Goal: Task Accomplishment & Management: Complete application form

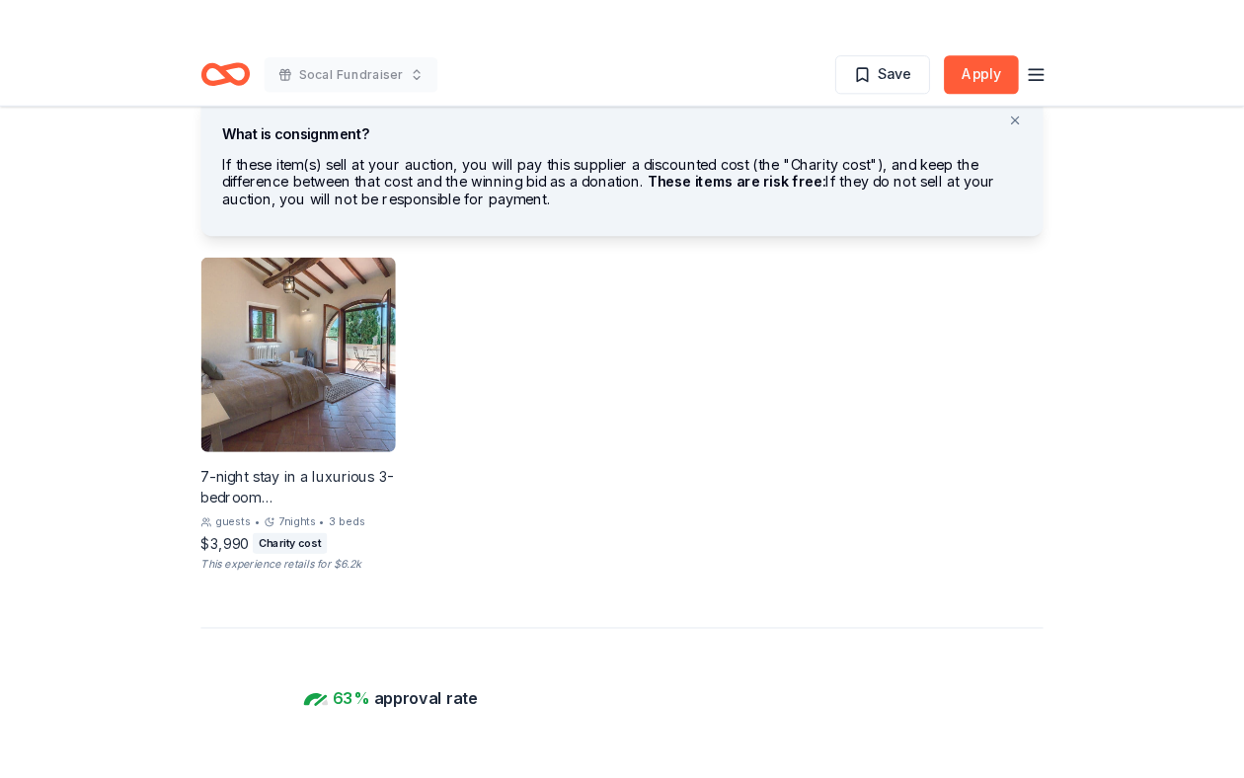
scroll to position [1111, 0]
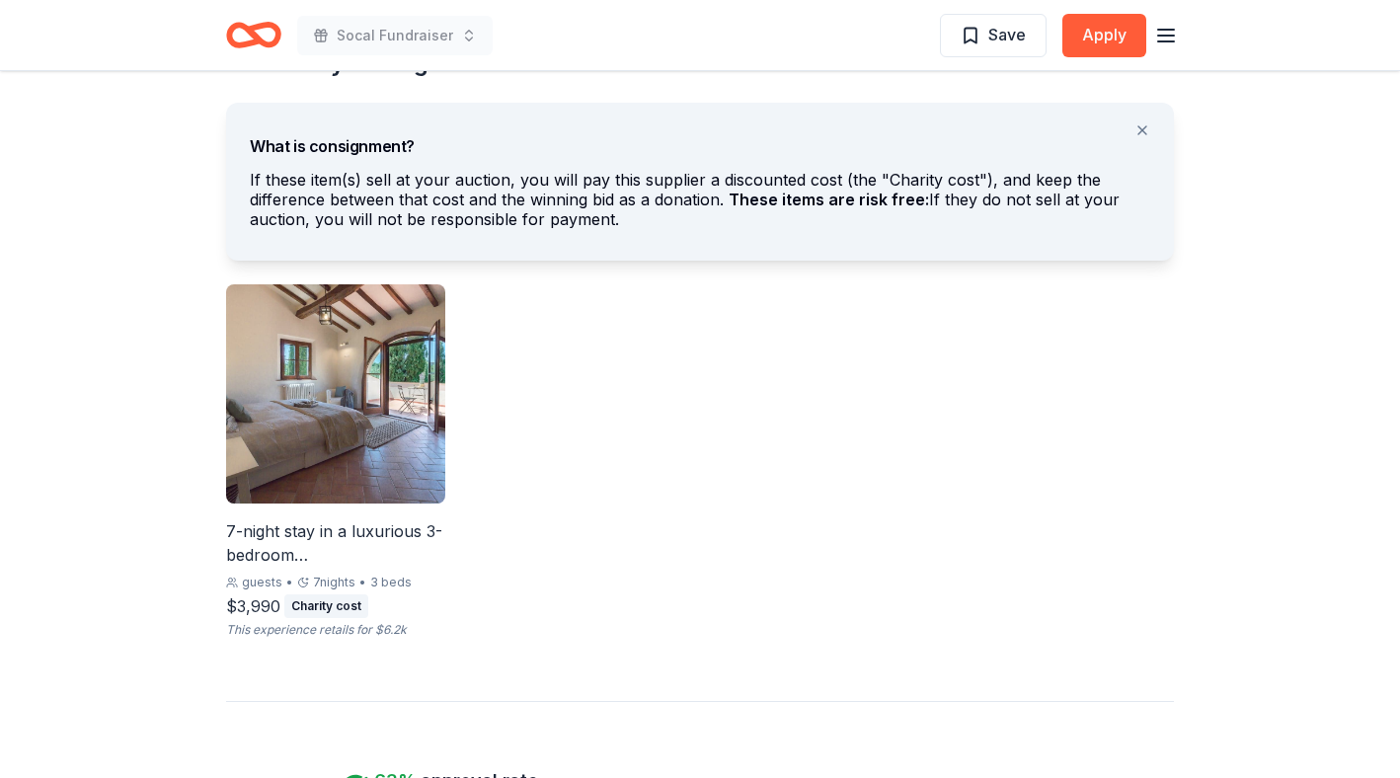
click at [344, 407] on img at bounding box center [335, 393] width 219 height 219
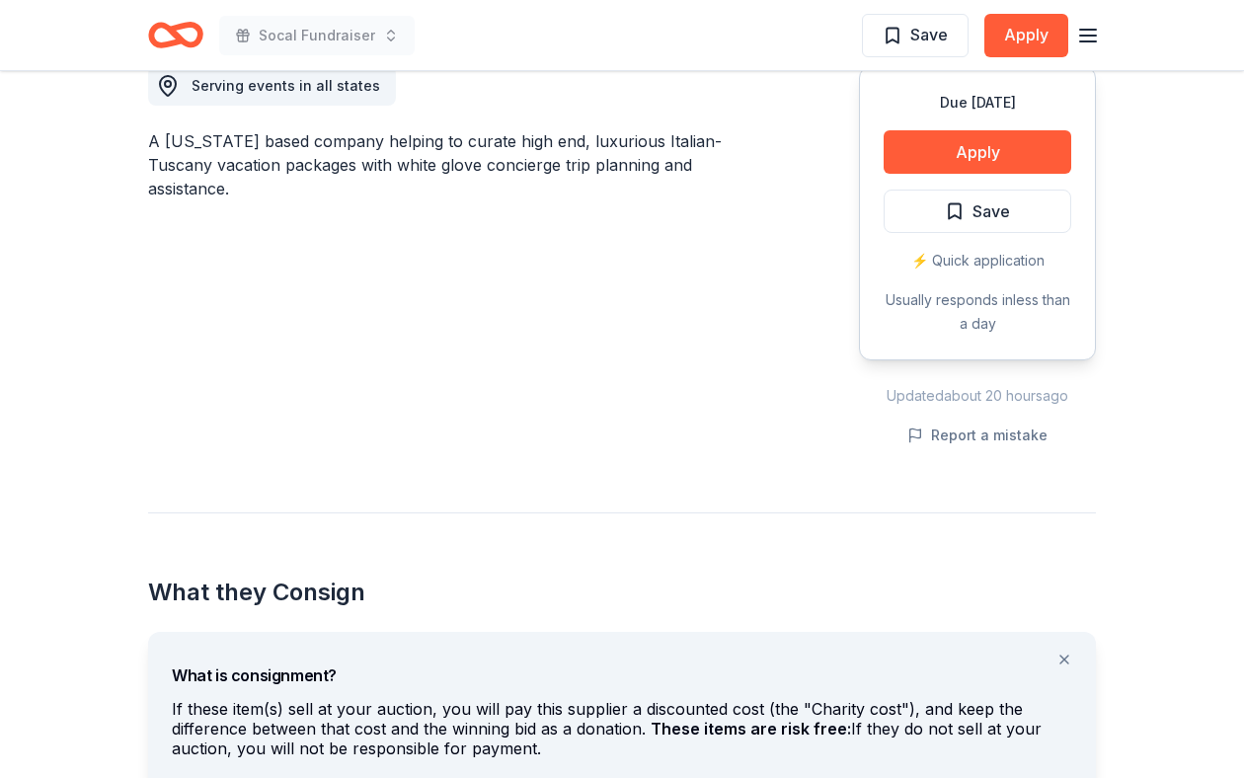
scroll to position [0, 0]
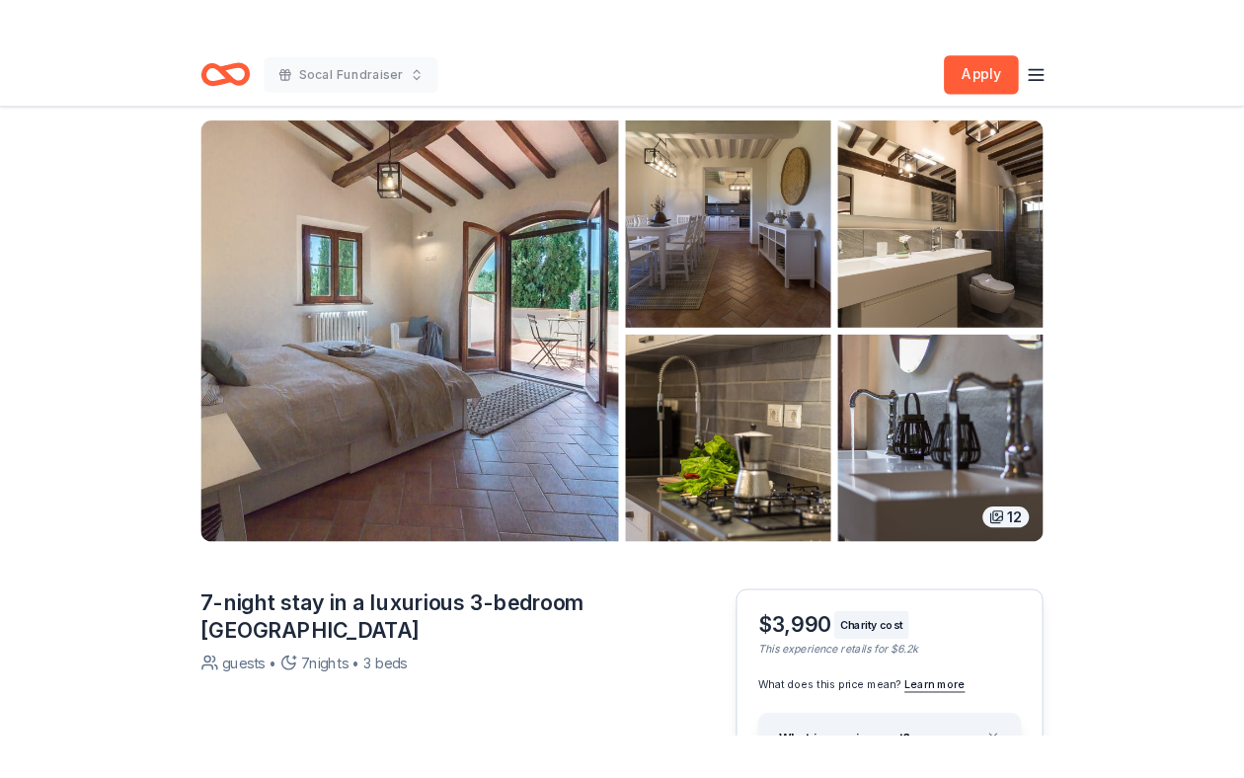
scroll to position [83, 0]
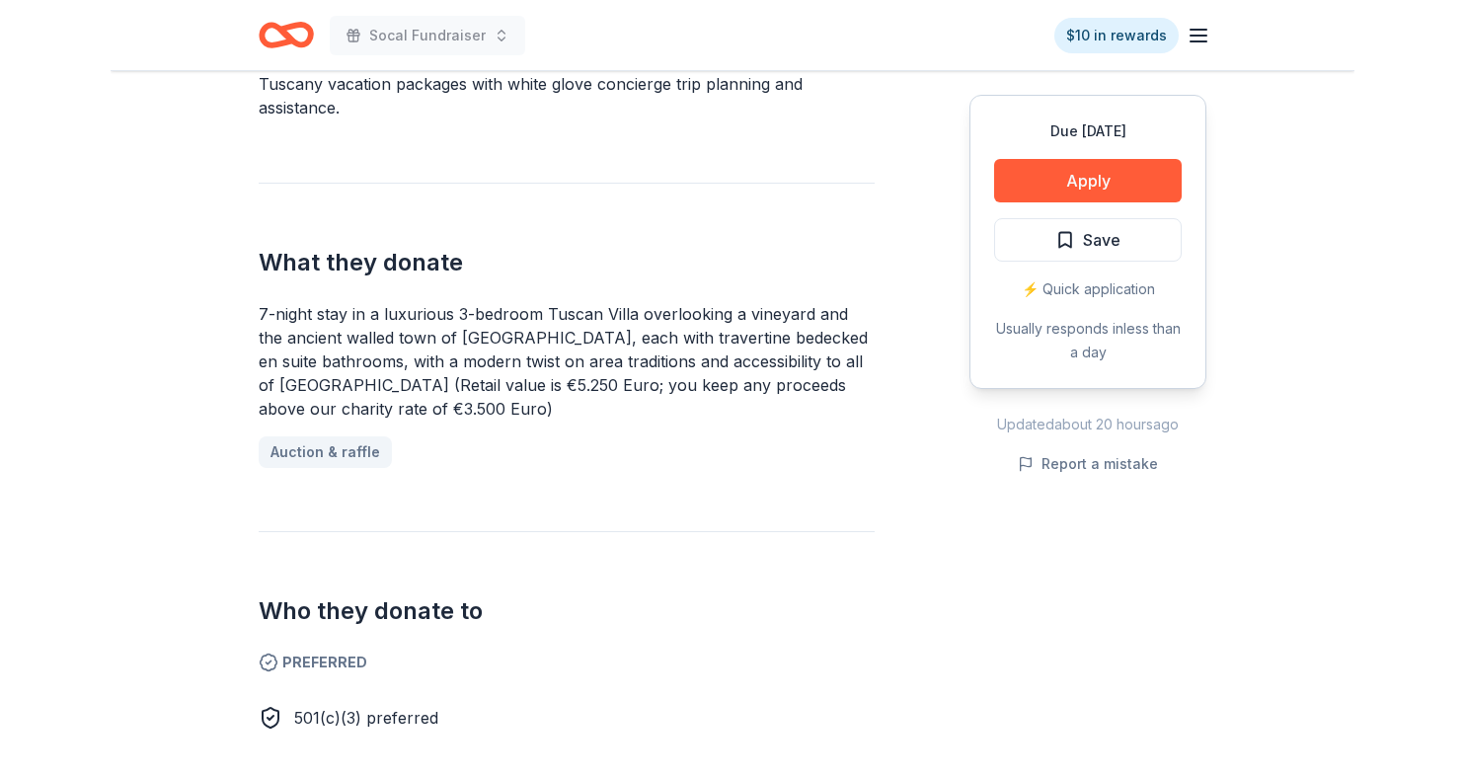
scroll to position [685, 0]
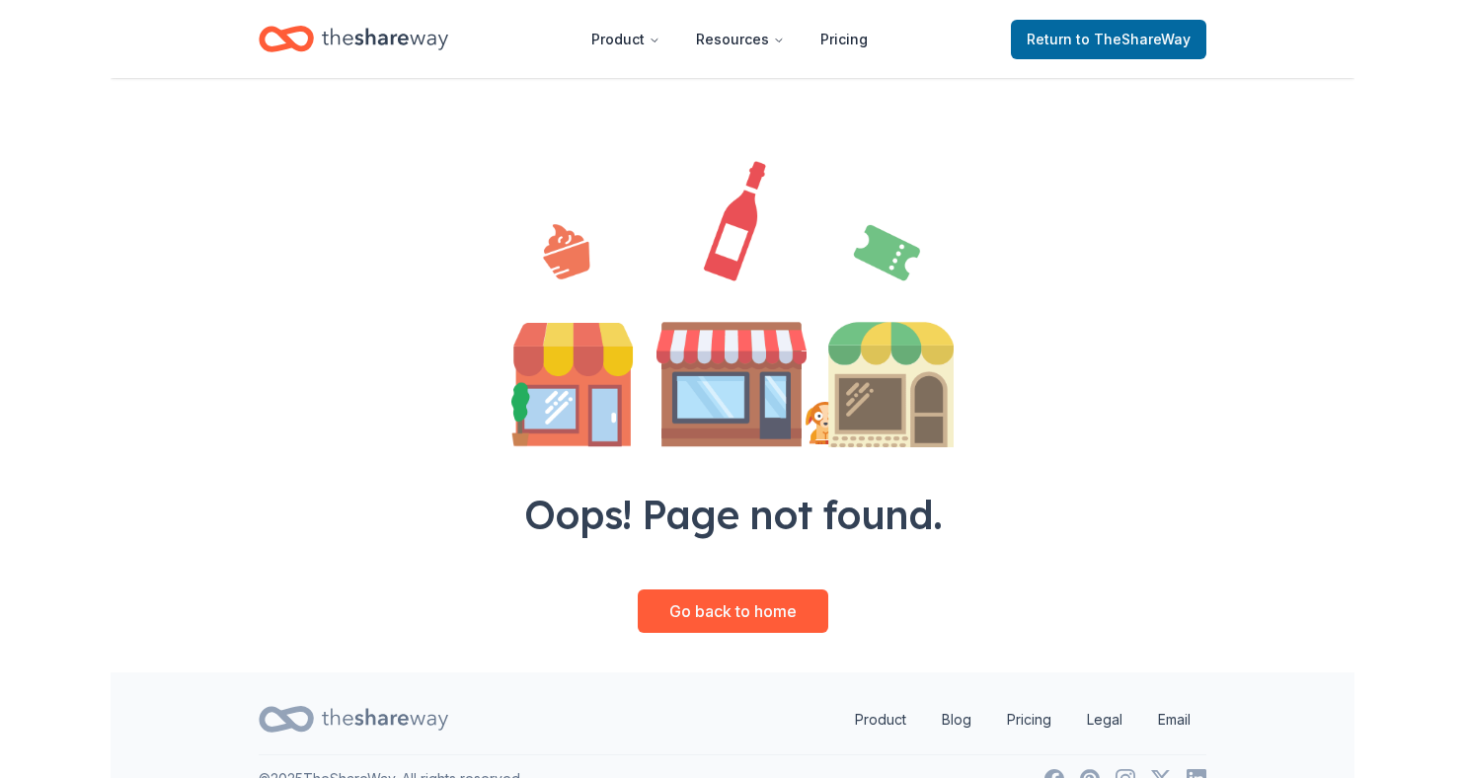
scroll to position [83, 0]
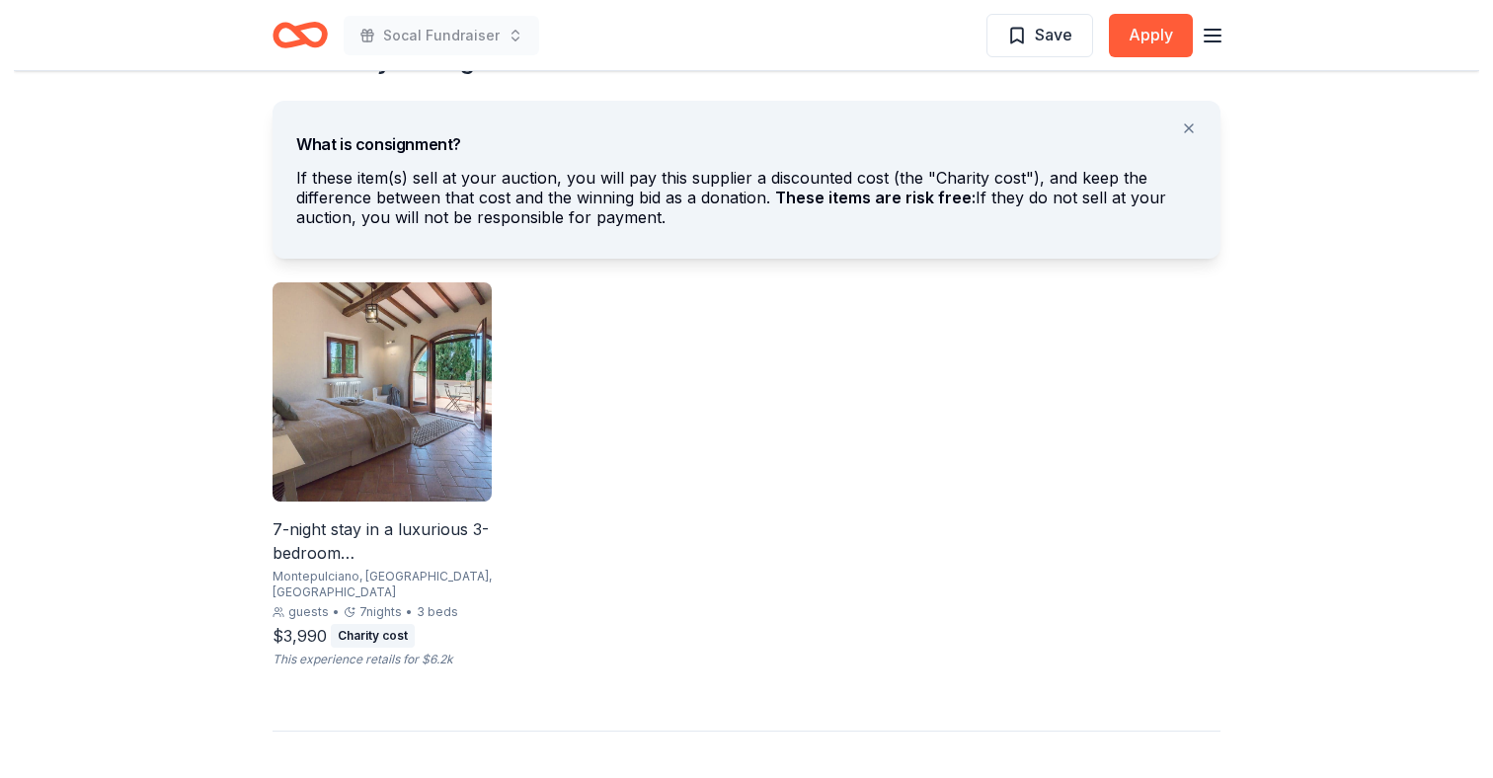
scroll to position [1117, 0]
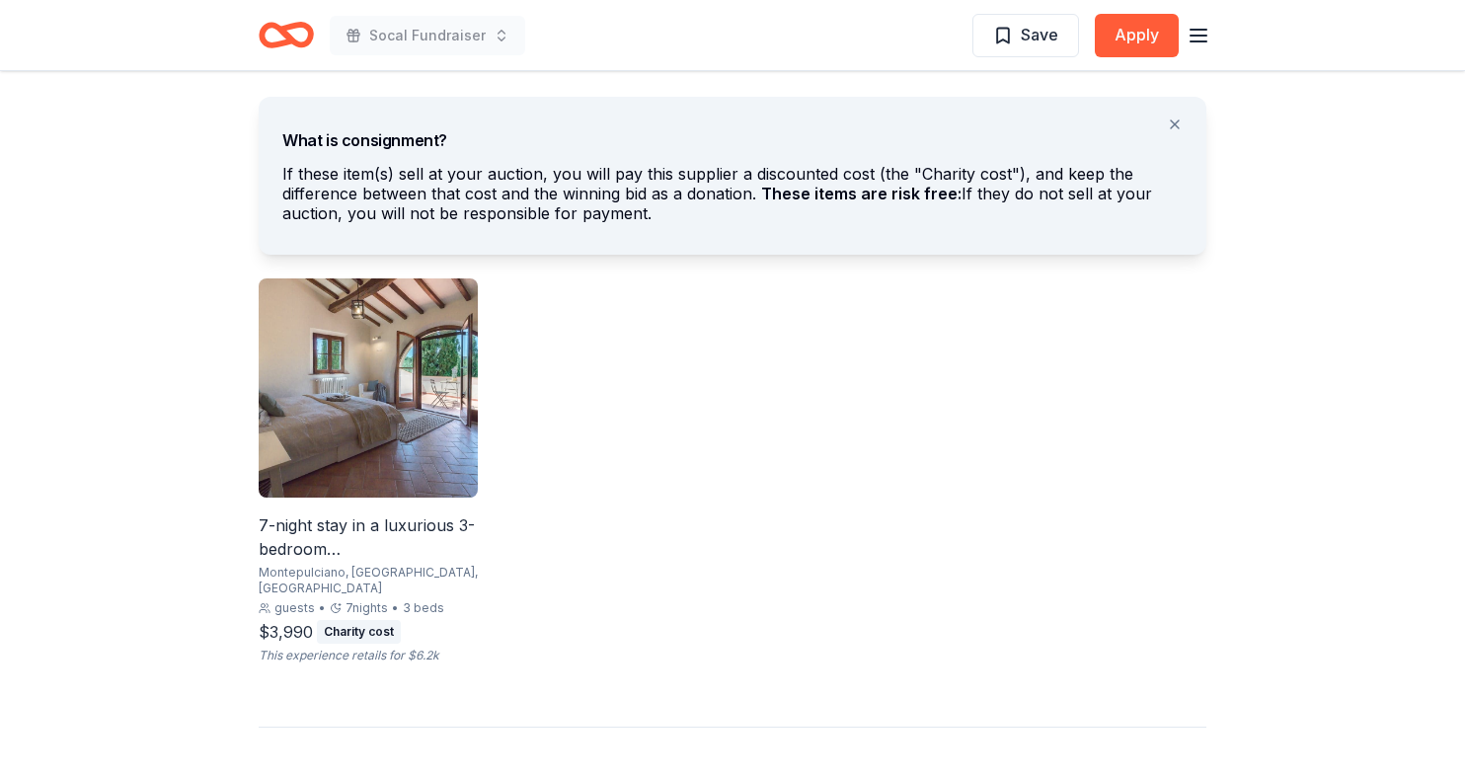
click at [395, 468] on img at bounding box center [368, 387] width 219 height 219
click at [250, 207] on div "Villa Sogni D’Oro New 5 applies last week 63% approval rate Share Serving event…" at bounding box center [732, 438] width 1011 height 2968
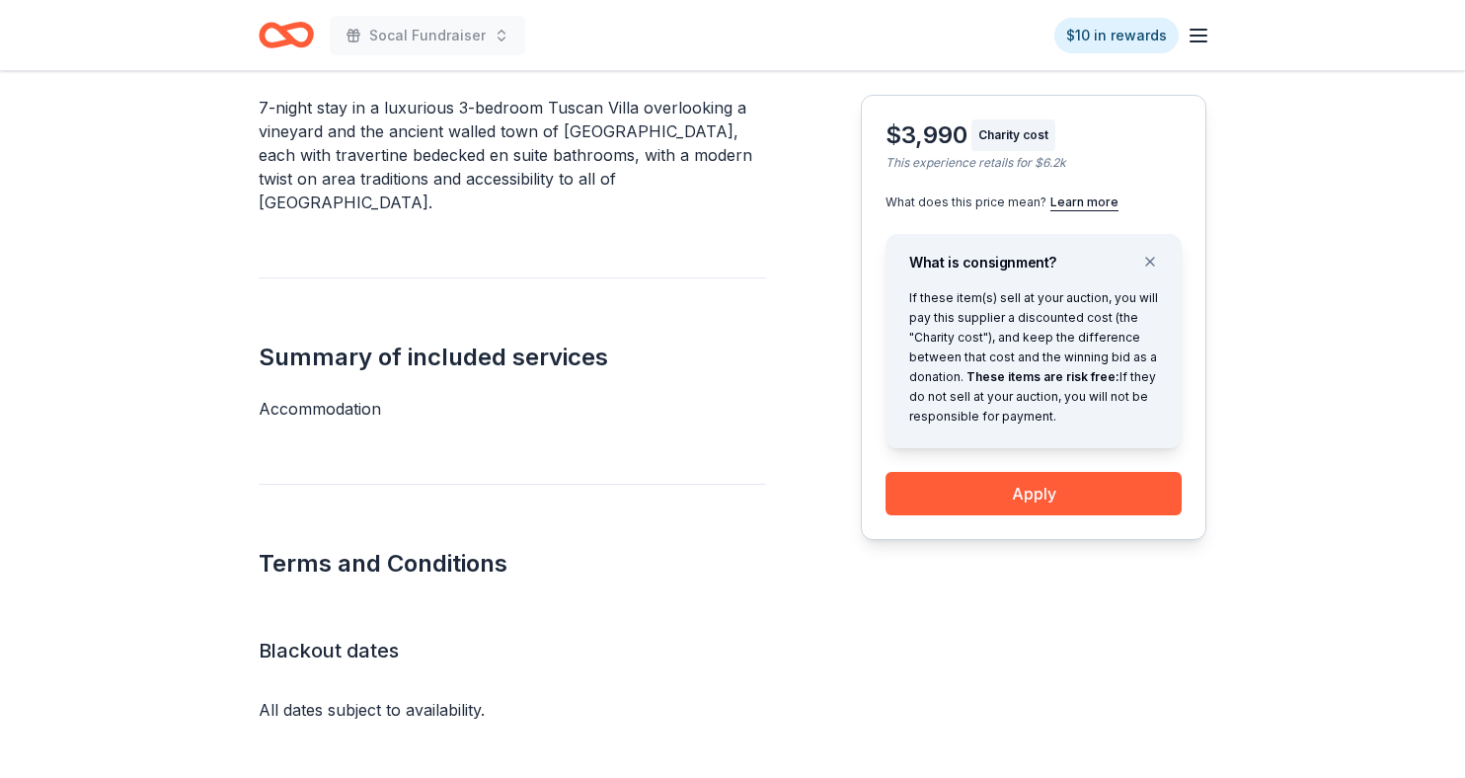
scroll to position [1197, 0]
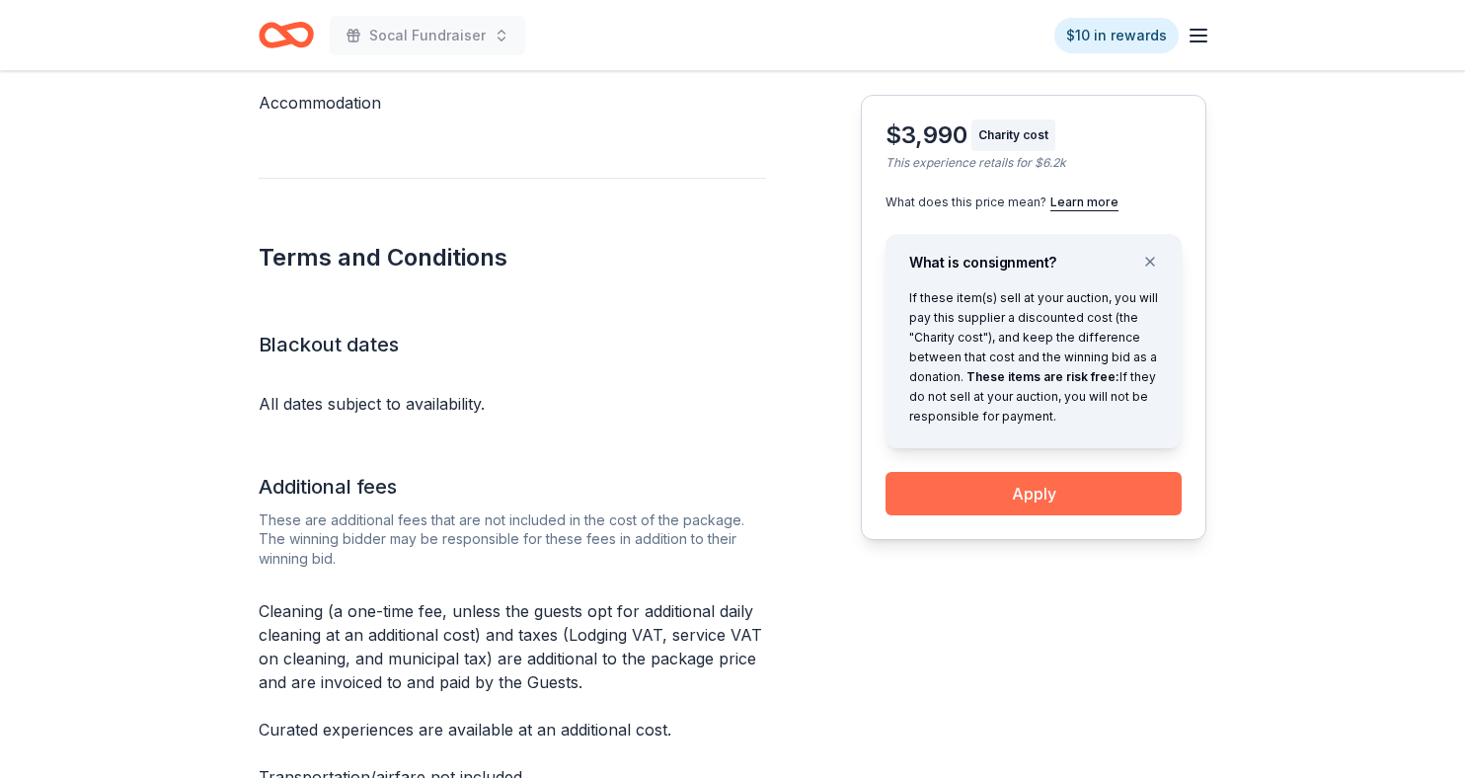
click at [1015, 496] on button "Apply" at bounding box center [1034, 493] width 296 height 43
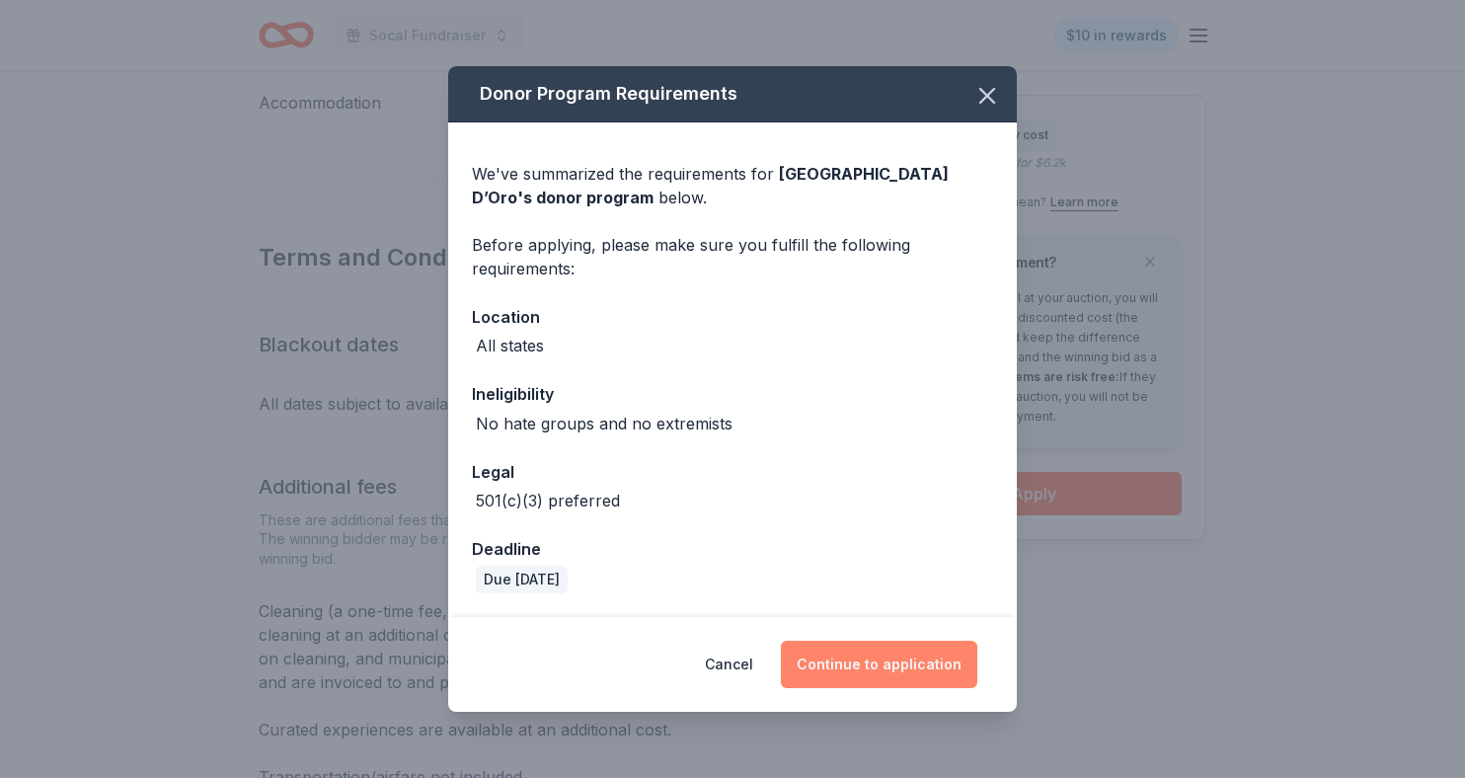
click at [858, 672] on button "Continue to application" at bounding box center [879, 664] width 196 height 47
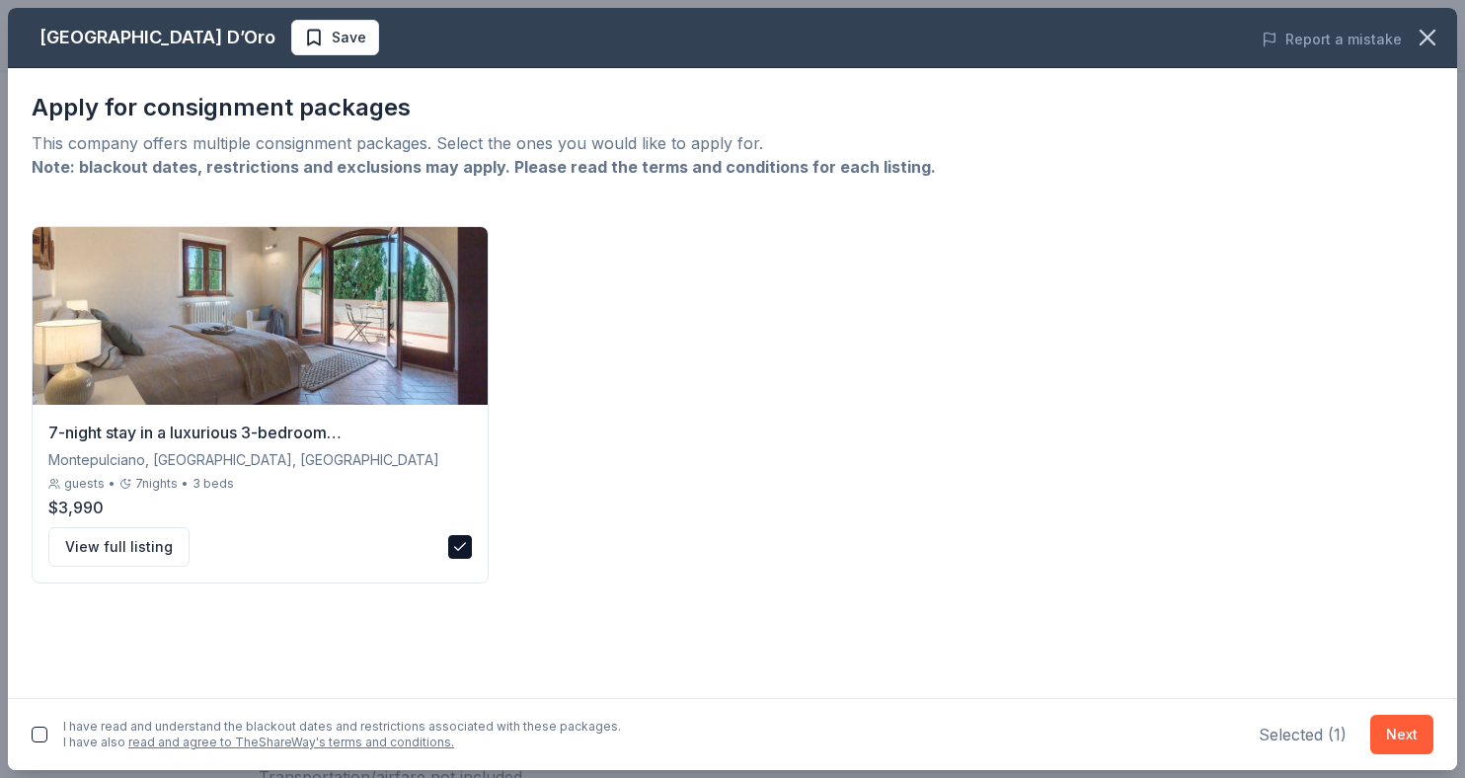
click at [33, 732] on button "button" at bounding box center [40, 735] width 16 height 16
click at [1412, 752] on button "Next" at bounding box center [1401, 734] width 63 height 39
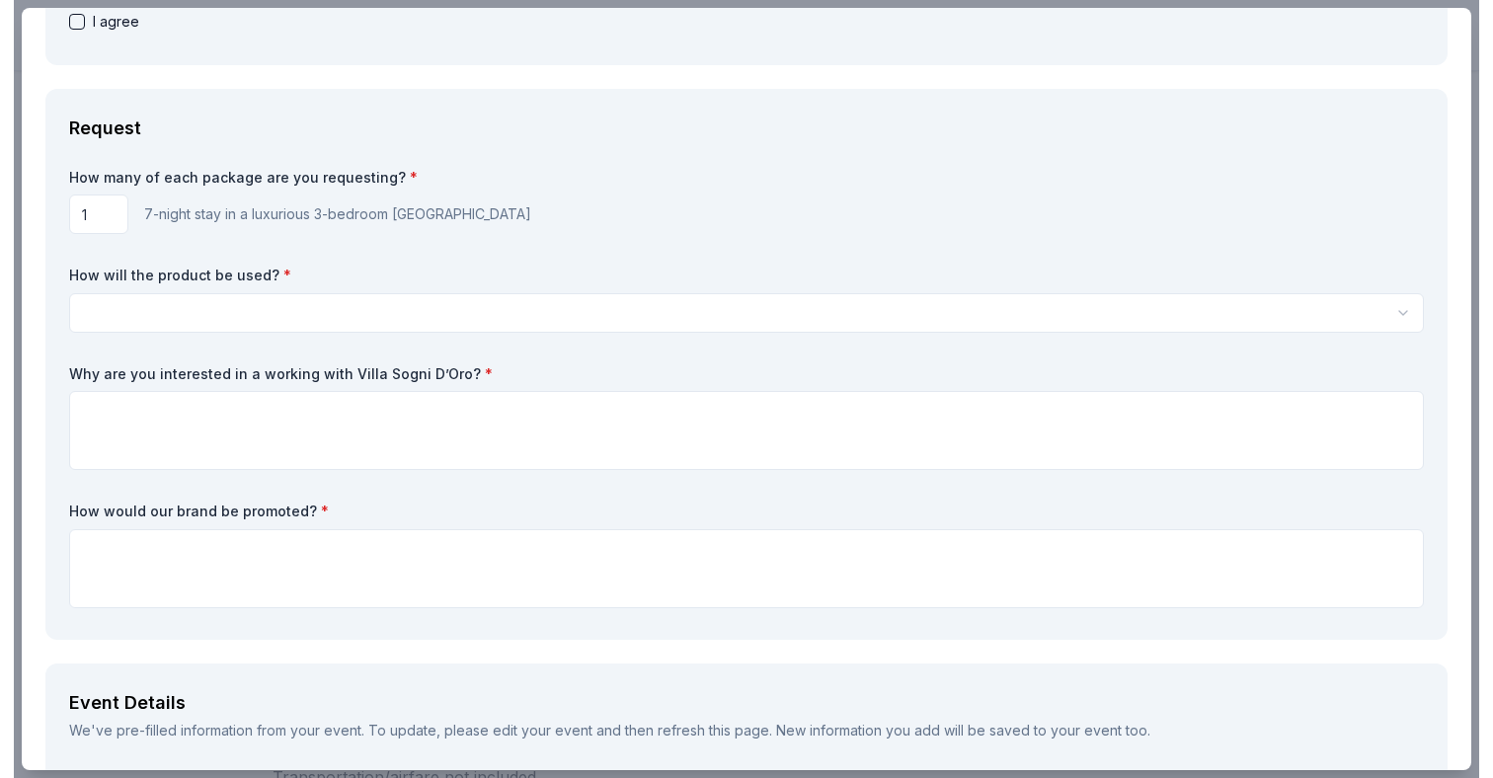
scroll to position [0, 0]
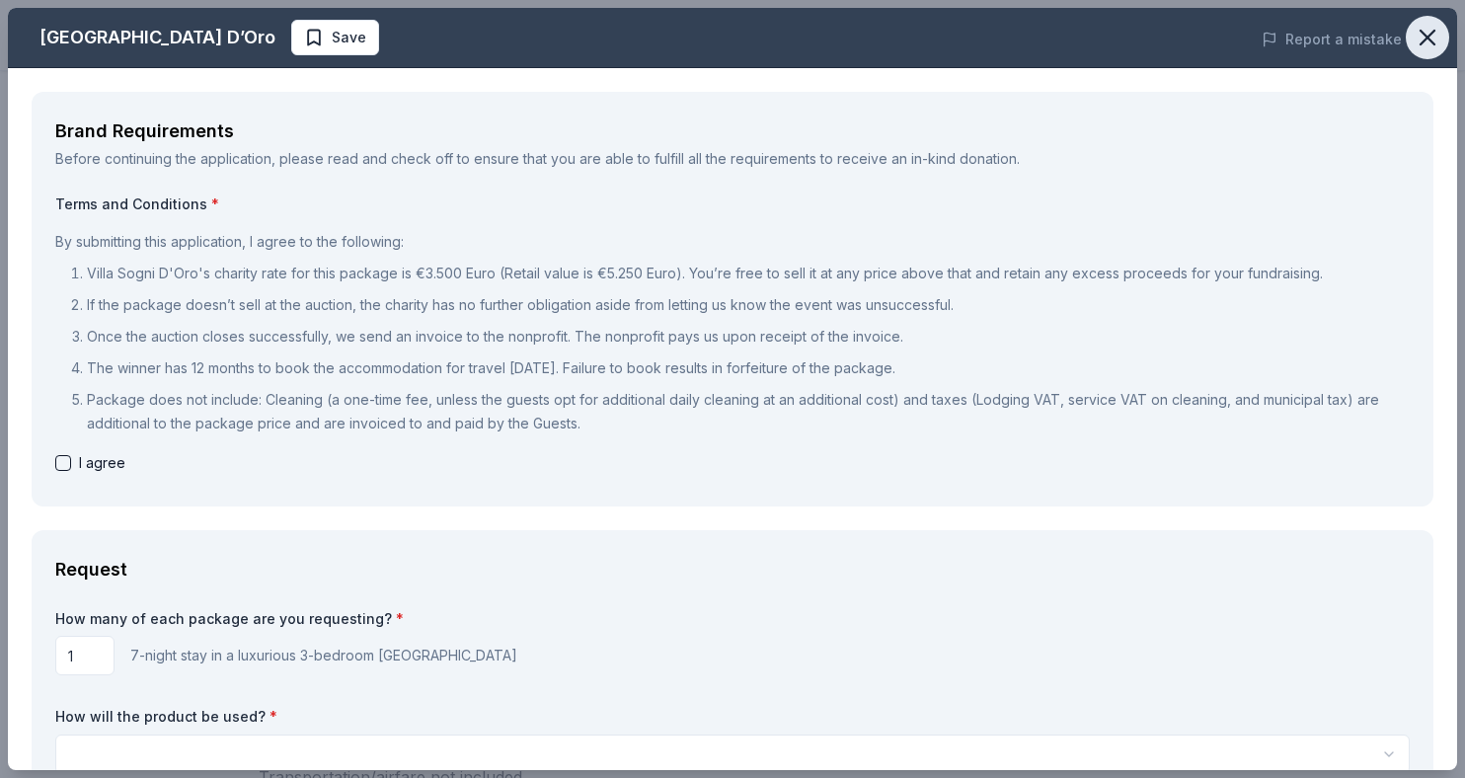
click at [1423, 36] on icon "button" at bounding box center [1428, 38] width 28 height 28
